Goal: Navigation & Orientation: Find specific page/section

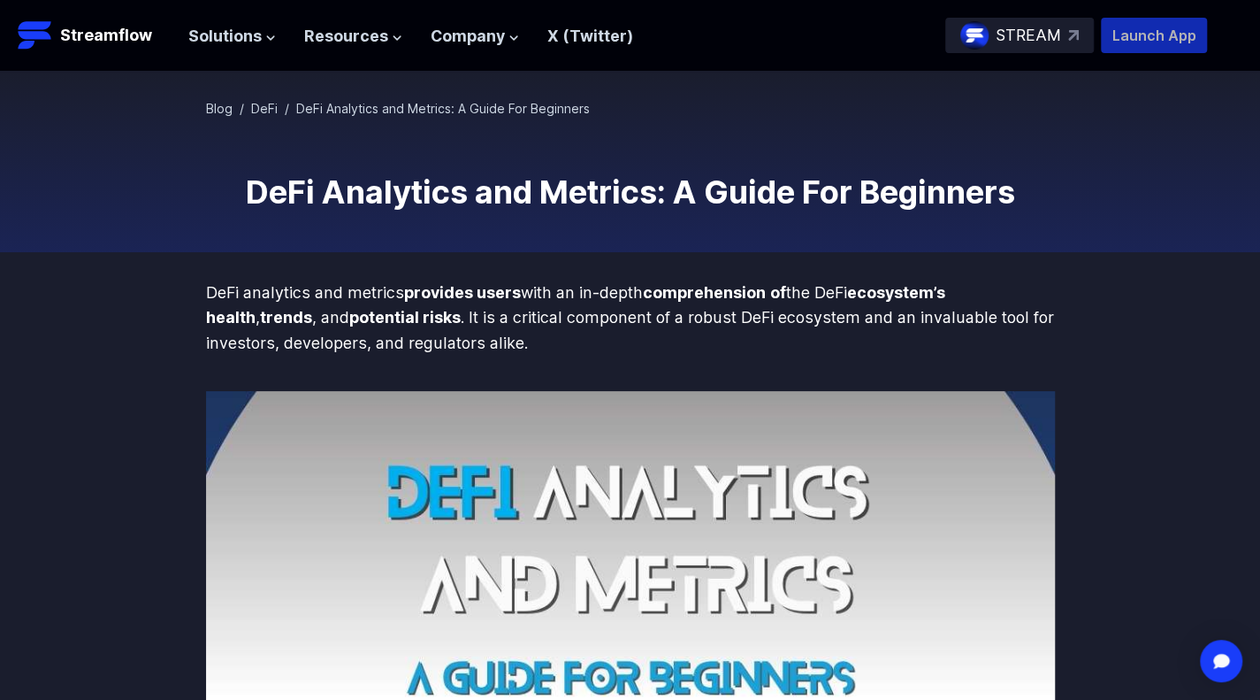
click at [1121, 27] on p "Launch App" at bounding box center [1154, 35] width 106 height 35
click at [325, 45] on span "Resources" at bounding box center [346, 36] width 84 height 25
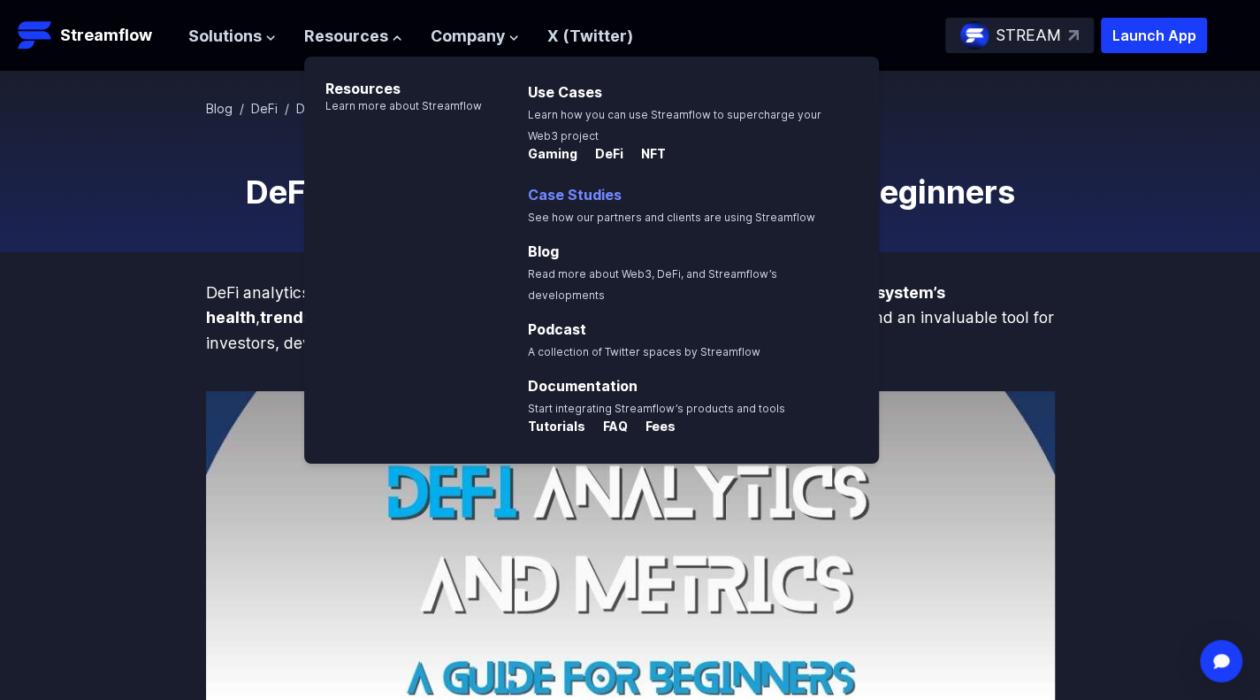
click at [541, 199] on link "Case Studies" at bounding box center [575, 195] width 94 height 18
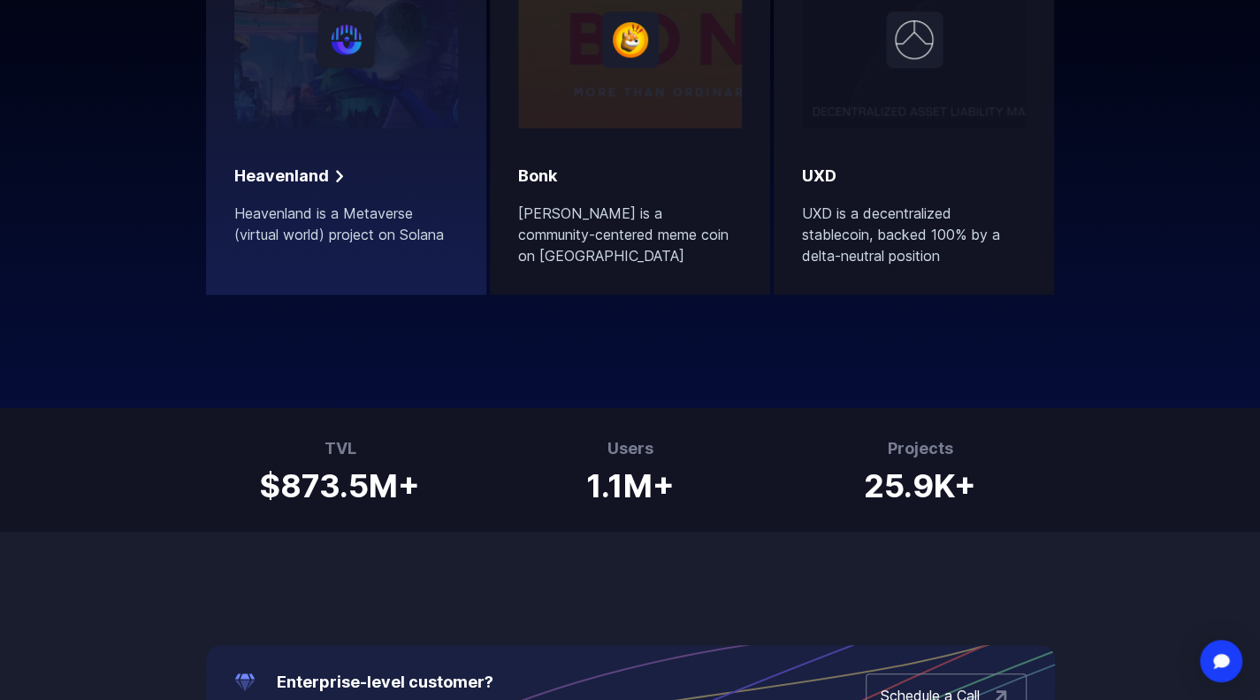
scroll to position [471, 0]
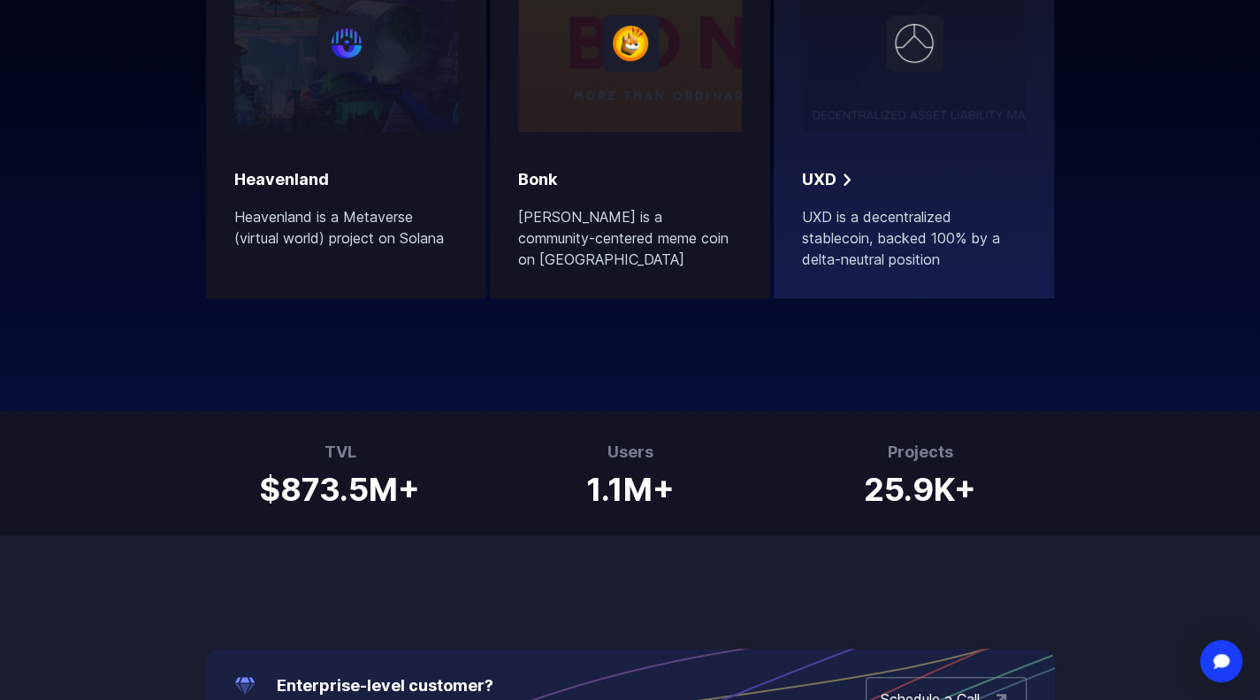
click at [930, 190] on div "UXD" at bounding box center [914, 179] width 224 height 25
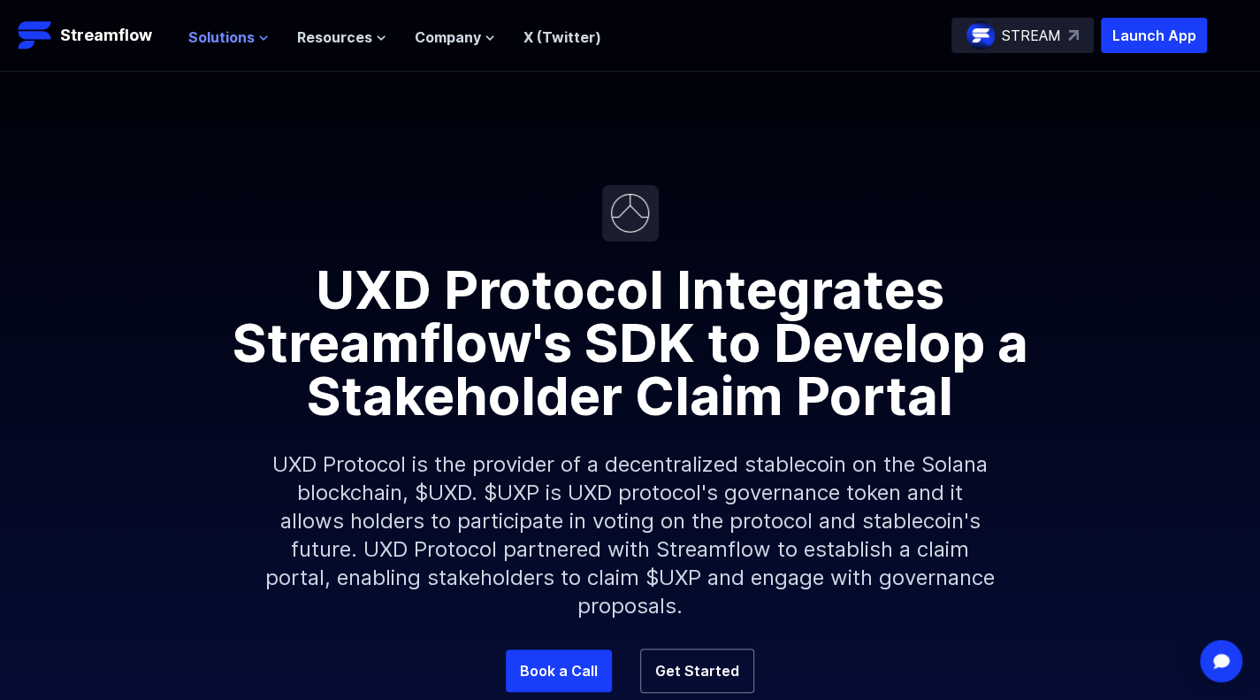
click at [230, 41] on span "Solutions" at bounding box center [221, 37] width 66 height 21
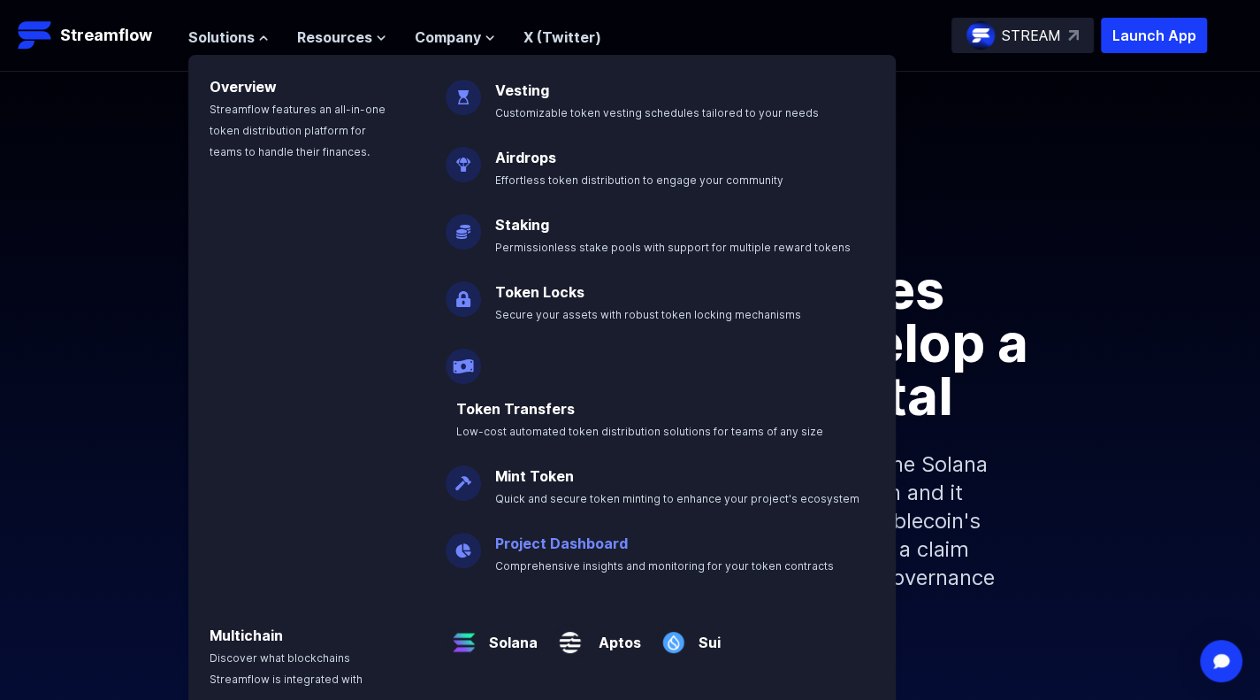
click at [600, 534] on link "Project Dashboard" at bounding box center [561, 543] width 133 height 18
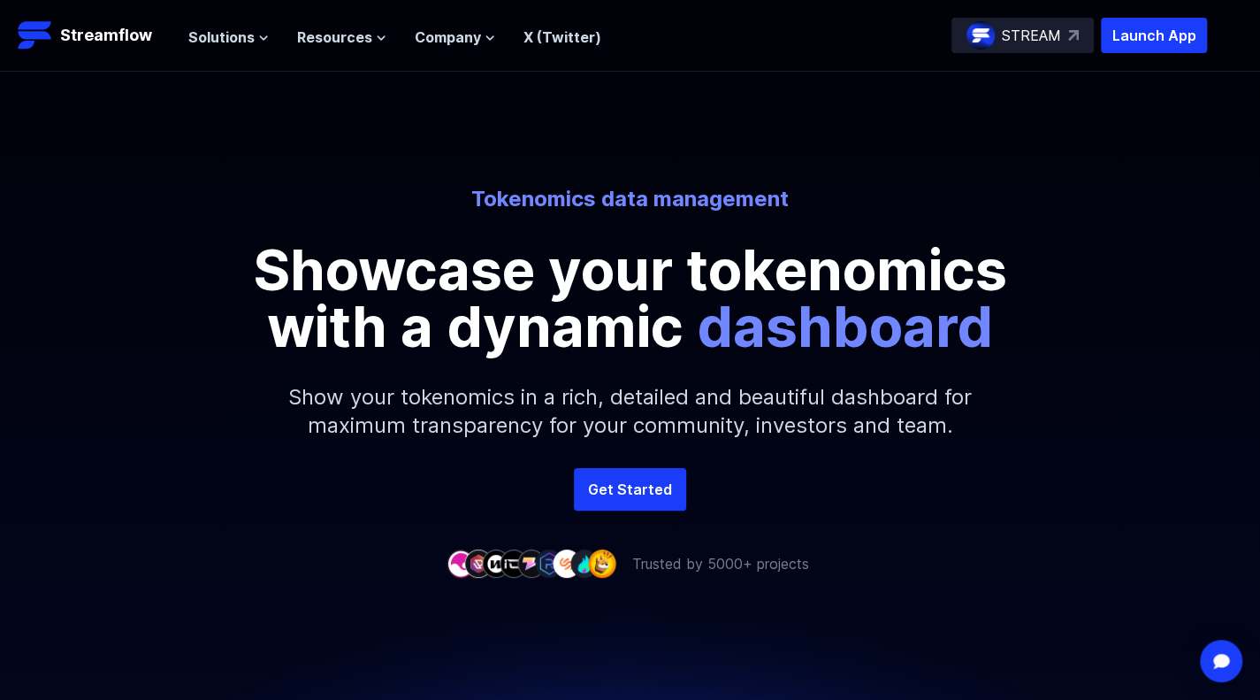
click at [600, 494] on link "Get Started" at bounding box center [630, 489] width 112 height 42
